Goal: Information Seeking & Learning: Learn about a topic

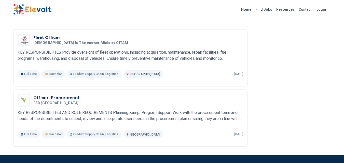
scroll to position [793, 0]
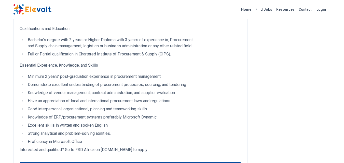
scroll to position [680, 0]
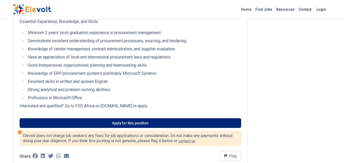
click at [96, 122] on link "Apply for this position" at bounding box center [131, 124] width 222 height 10
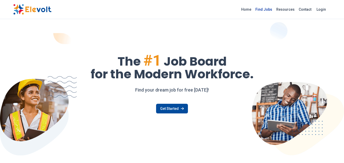
click at [262, 10] on link "Find Jobs" at bounding box center [264, 9] width 21 height 8
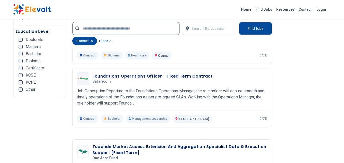
scroll to position [898, 0]
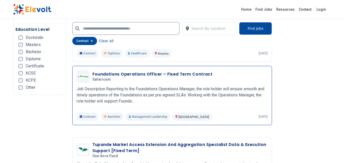
click at [100, 74] on h3 "Foundations Operations Officer – Fixed Term Contract" at bounding box center [153, 74] width 120 height 6
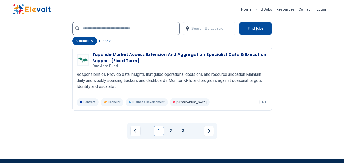
scroll to position [1085, 0]
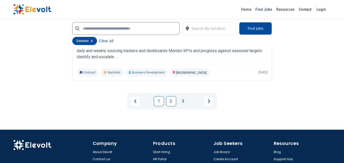
click at [173, 102] on link "2" at bounding box center [171, 101] width 10 height 10
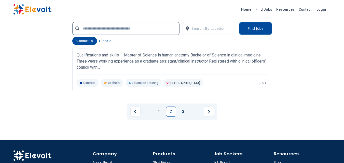
scroll to position [1027, 0]
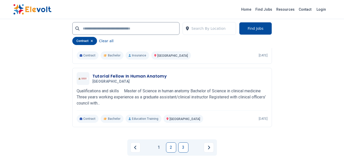
click at [186, 147] on link "3" at bounding box center [183, 148] width 10 height 10
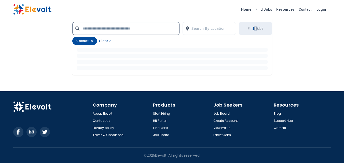
scroll to position [0, 0]
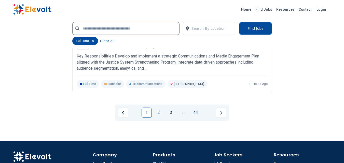
scroll to position [1108, 0]
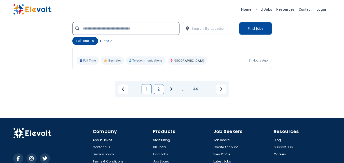
click at [158, 90] on link "2" at bounding box center [159, 89] width 10 height 10
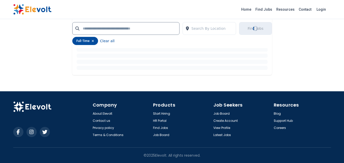
scroll to position [0, 0]
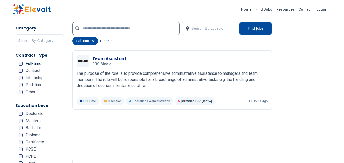
scroll to position [387, 0]
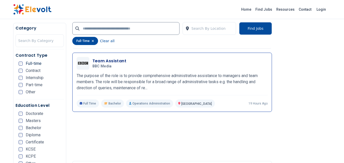
click at [103, 58] on h3 "Team Assistant" at bounding box center [110, 61] width 34 height 6
click at [100, 58] on h3 "Team Assistant" at bounding box center [110, 61] width 34 height 6
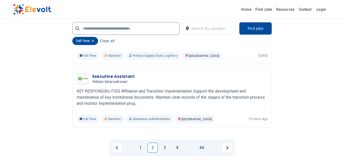
scroll to position [1081, 0]
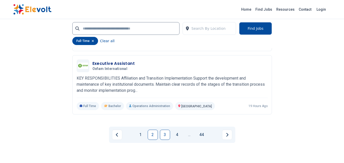
click at [166, 135] on link "3" at bounding box center [165, 135] width 10 height 10
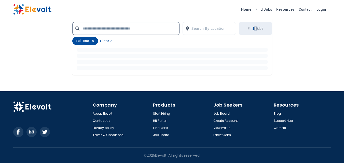
scroll to position [0, 0]
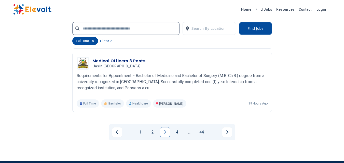
scroll to position [1081, 0]
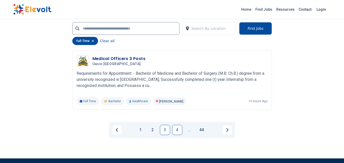
click at [176, 132] on link "4" at bounding box center [177, 130] width 10 height 10
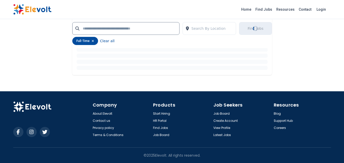
scroll to position [0, 0]
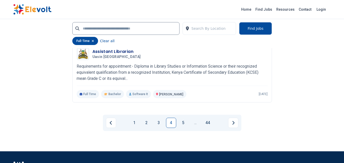
scroll to position [1041, 0]
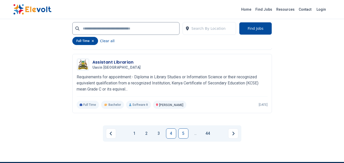
click at [180, 133] on link "5" at bounding box center [183, 134] width 10 height 10
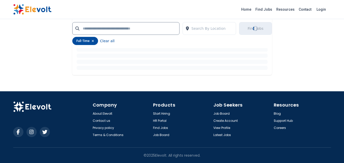
scroll to position [0, 0]
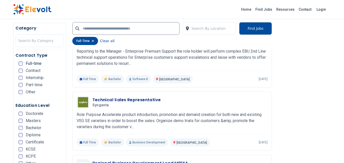
scroll to position [1112, 0]
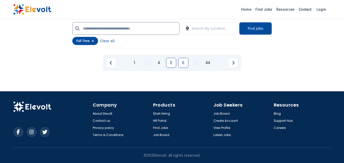
click at [184, 64] on link "6" at bounding box center [183, 63] width 10 height 10
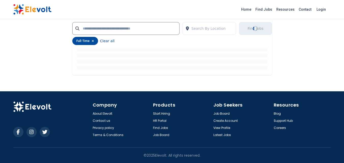
scroll to position [0, 0]
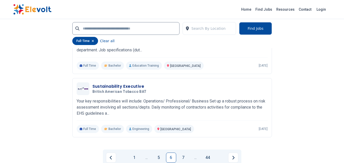
scroll to position [1068, 0]
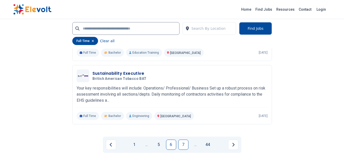
click at [183, 146] on link "7" at bounding box center [183, 145] width 10 height 10
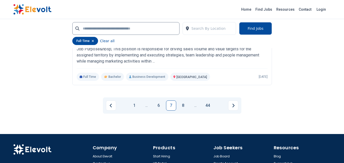
scroll to position [1071, 0]
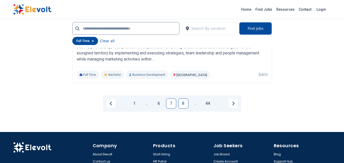
click at [180, 101] on link "8" at bounding box center [183, 104] width 10 height 10
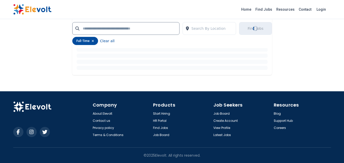
scroll to position [0, 0]
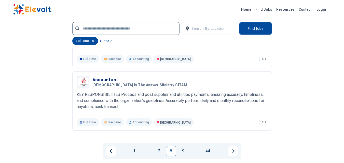
scroll to position [1088, 0]
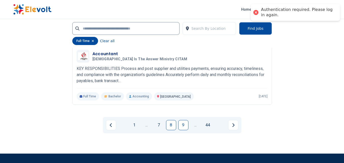
click at [185, 125] on link "9" at bounding box center [183, 125] width 10 height 10
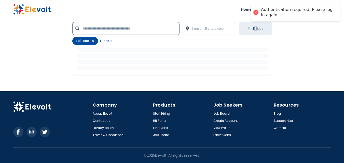
scroll to position [0, 0]
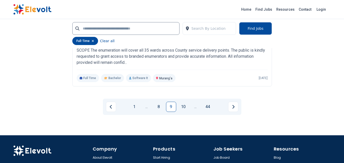
scroll to position [1042, 0]
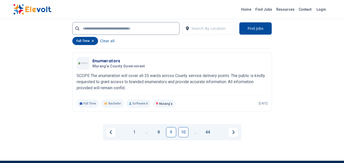
click at [186, 132] on link "10" at bounding box center [183, 132] width 10 height 10
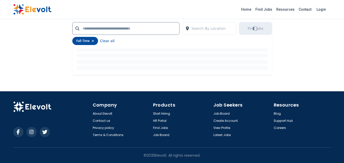
scroll to position [0, 0]
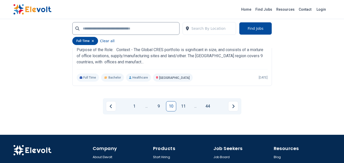
scroll to position [1072, 0]
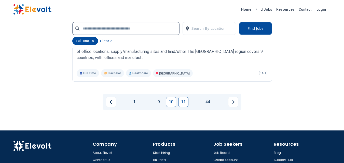
click at [182, 101] on link "11" at bounding box center [183, 102] width 10 height 10
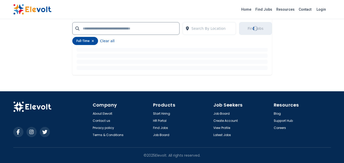
scroll to position [0, 0]
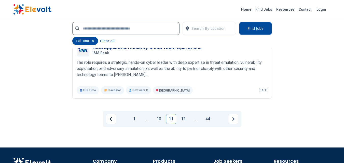
scroll to position [1065, 0]
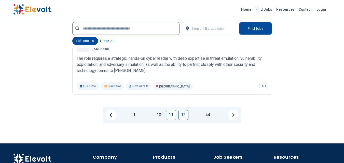
click at [183, 120] on link "12" at bounding box center [183, 115] width 10 height 10
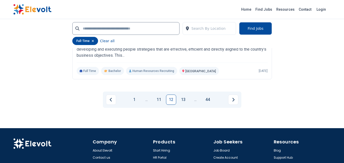
scroll to position [1056, 0]
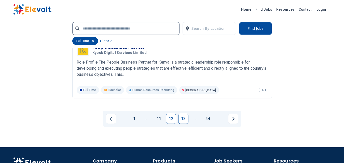
click at [180, 117] on link "13" at bounding box center [183, 119] width 10 height 10
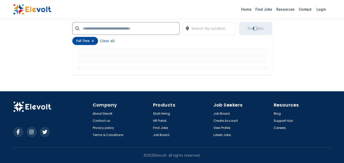
scroll to position [0, 0]
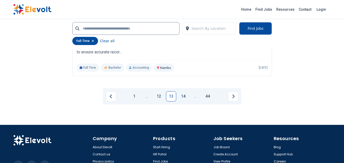
scroll to position [1117, 0]
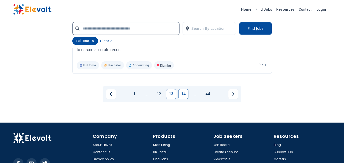
click at [184, 97] on link "14" at bounding box center [183, 94] width 10 height 10
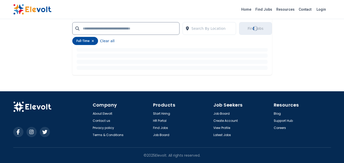
scroll to position [0, 0]
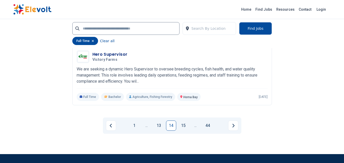
scroll to position [1061, 0]
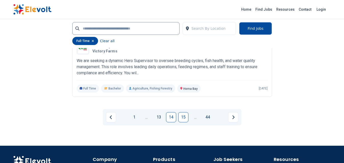
click at [181, 122] on link "15" at bounding box center [183, 117] width 10 height 10
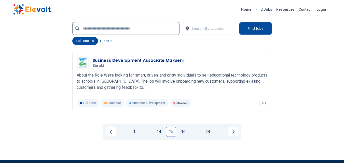
scroll to position [1047, 0]
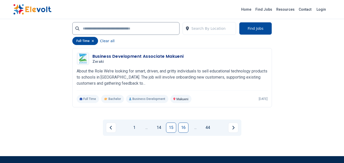
click at [184, 127] on link "16" at bounding box center [183, 128] width 10 height 10
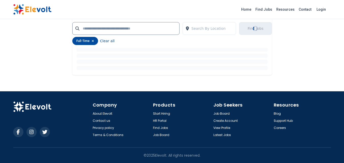
scroll to position [0, 0]
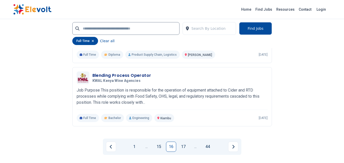
scroll to position [1040, 0]
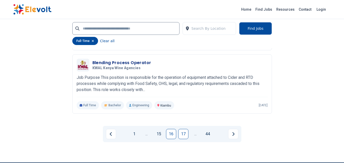
click at [182, 134] on link "17" at bounding box center [183, 134] width 10 height 10
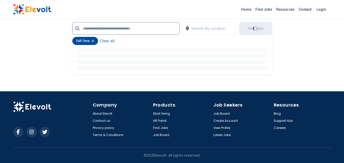
scroll to position [0, 0]
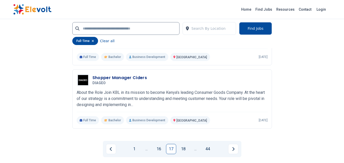
scroll to position [1088, 0]
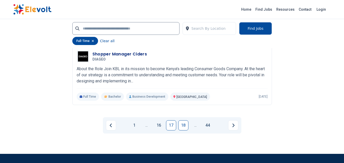
click at [184, 125] on link "18" at bounding box center [183, 126] width 10 height 10
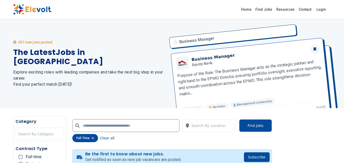
click at [184, 125] on div "Search By Location" at bounding box center [210, 126] width 54 height 13
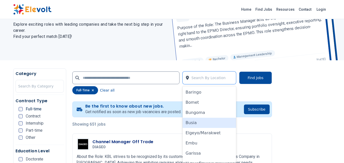
scroll to position [49, 0]
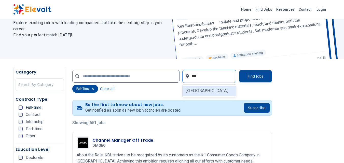
type input "****"
click at [195, 92] on div "Nairobi" at bounding box center [210, 91] width 54 height 10
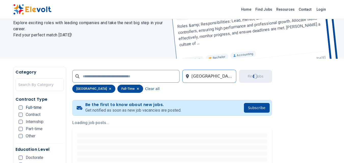
scroll to position [0, 0]
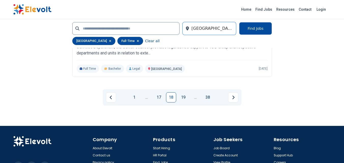
scroll to position [1075, 0]
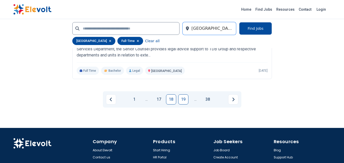
click at [181, 100] on link "19" at bounding box center [183, 100] width 10 height 10
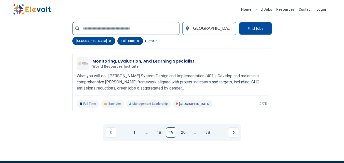
scroll to position [1035, 0]
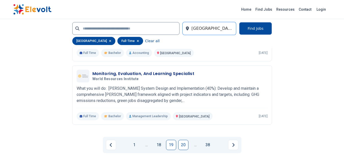
click at [180, 141] on link "20" at bounding box center [183, 145] width 10 height 10
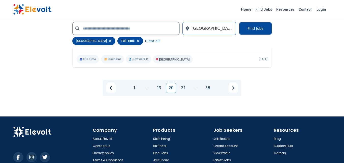
scroll to position [1032, 0]
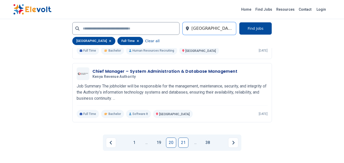
click at [186, 144] on link "21" at bounding box center [183, 143] width 10 height 10
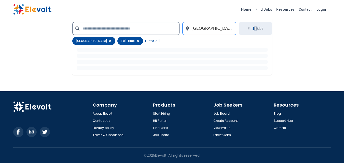
scroll to position [0, 0]
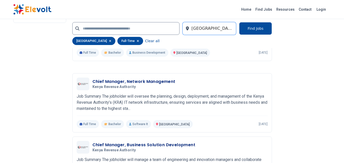
scroll to position [1021, 0]
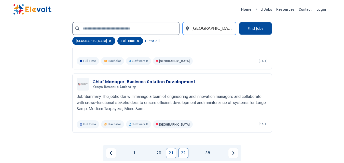
click at [186, 157] on link "22" at bounding box center [183, 153] width 10 height 10
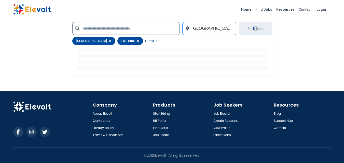
scroll to position [0, 0]
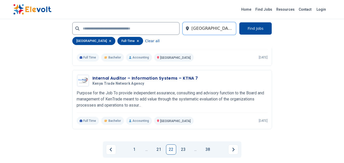
scroll to position [1048, 0]
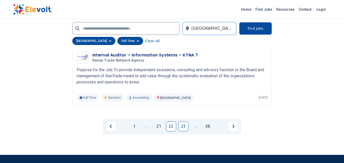
click at [184, 125] on link "23" at bounding box center [183, 127] width 10 height 10
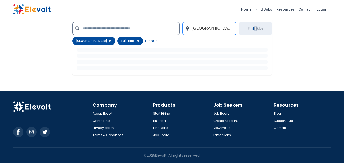
scroll to position [0, 0]
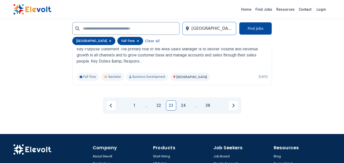
scroll to position [1044, 0]
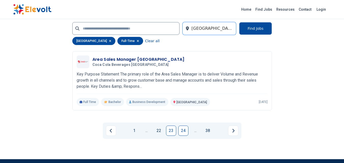
click at [184, 134] on link "24" at bounding box center [183, 131] width 10 height 10
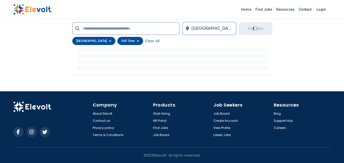
scroll to position [0, 0]
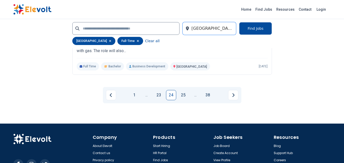
scroll to position [1062, 0]
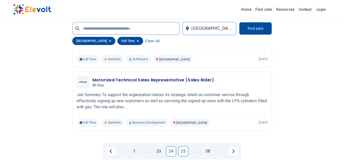
click at [183, 150] on link "25" at bounding box center [183, 152] width 10 height 10
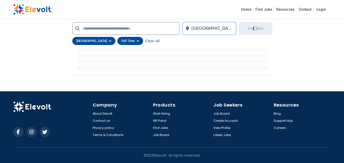
scroll to position [0, 0]
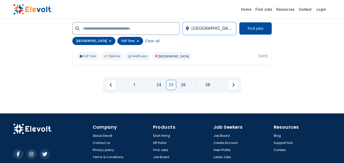
scroll to position [1072, 0]
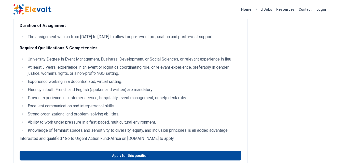
scroll to position [210, 0]
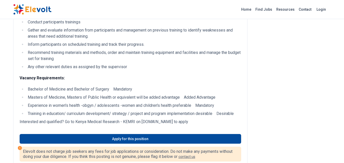
scroll to position [137, 0]
